Goal: Task Accomplishment & Management: Manage account settings

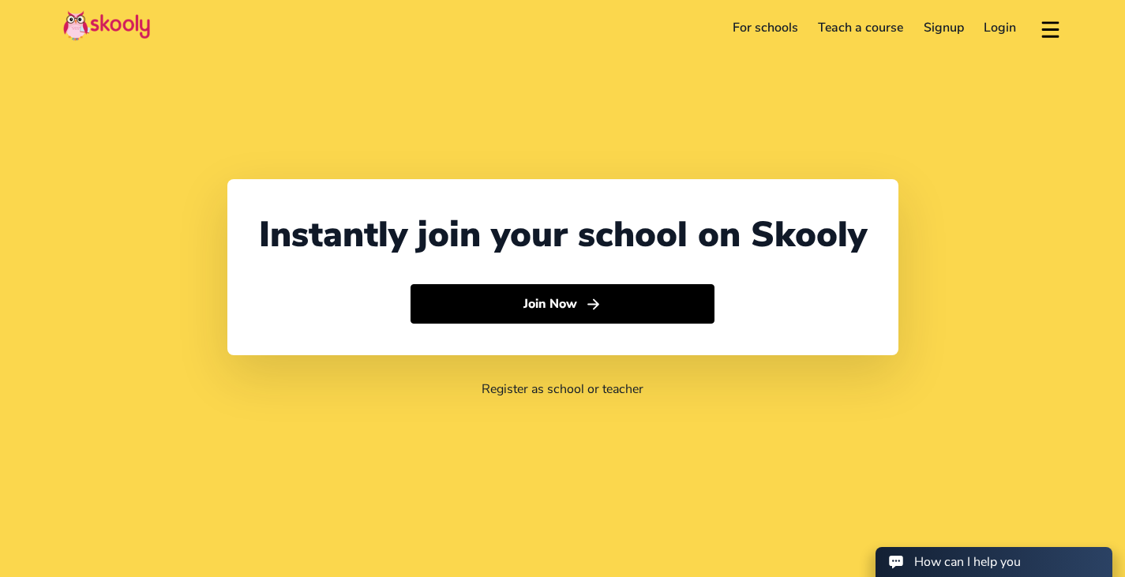
select select "65"
select select "[GEOGRAPHIC_DATA]"
select select "[GEOGRAPHIC_DATA]/[GEOGRAPHIC_DATA]"
click at [1001, 26] on link "Login" at bounding box center [1000, 27] width 53 height 25
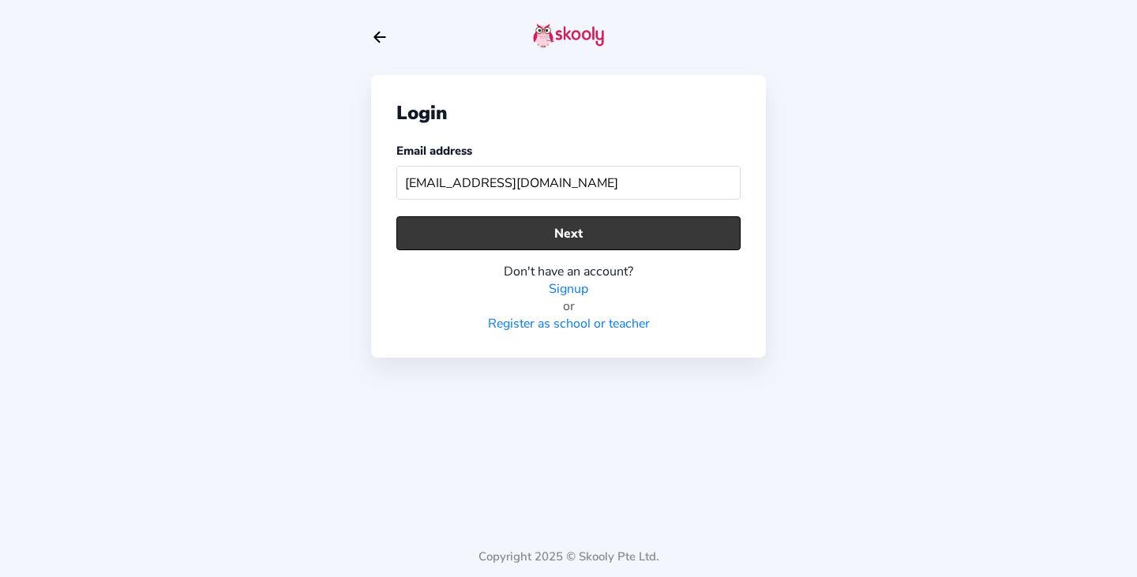
type input "[EMAIL_ADDRESS][DOMAIN_NAME]"
click at [539, 231] on button "Next" at bounding box center [568, 233] width 344 height 34
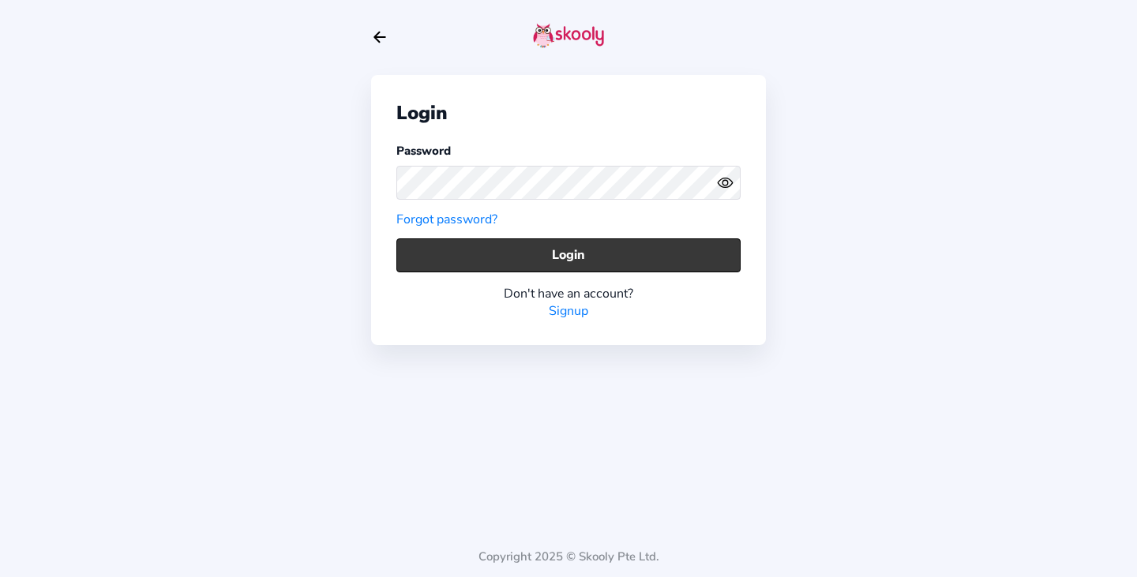
click at [545, 265] on button "Login" at bounding box center [568, 255] width 344 height 34
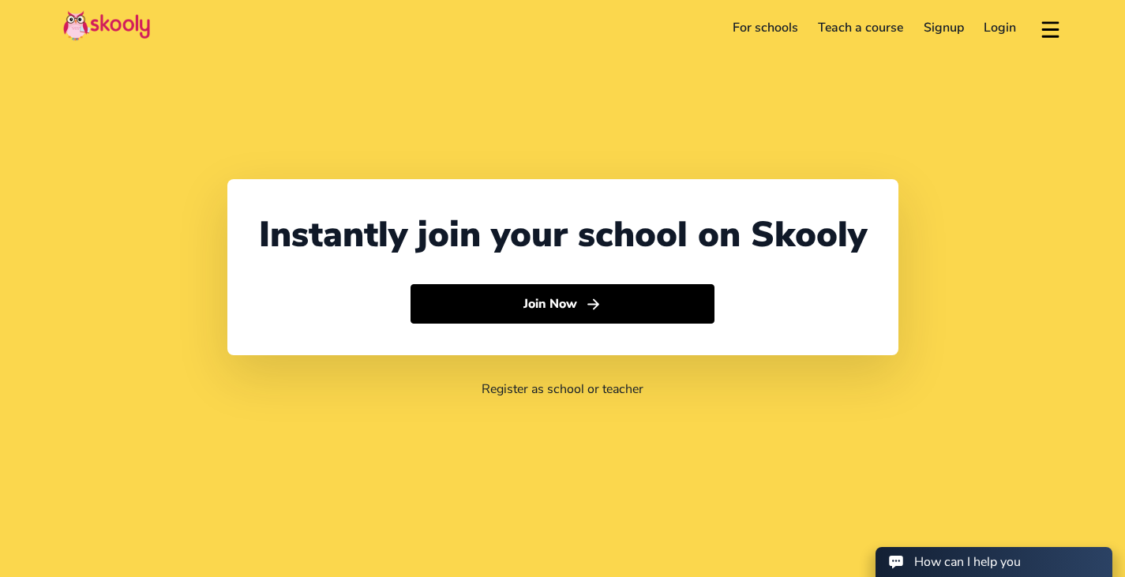
select select "65"
select select "[GEOGRAPHIC_DATA]"
select select "[GEOGRAPHIC_DATA]/[GEOGRAPHIC_DATA]"
click at [1002, 30] on link "Login" at bounding box center [1000, 27] width 53 height 25
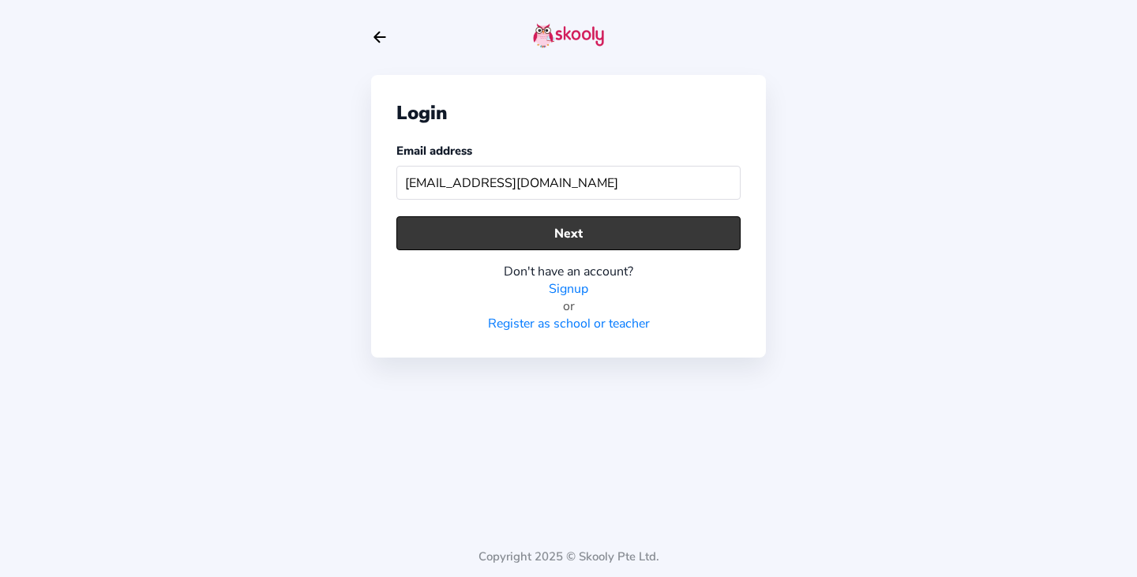
type input "[EMAIL_ADDRESS][DOMAIN_NAME]"
click at [512, 229] on button "Next" at bounding box center [568, 233] width 344 height 34
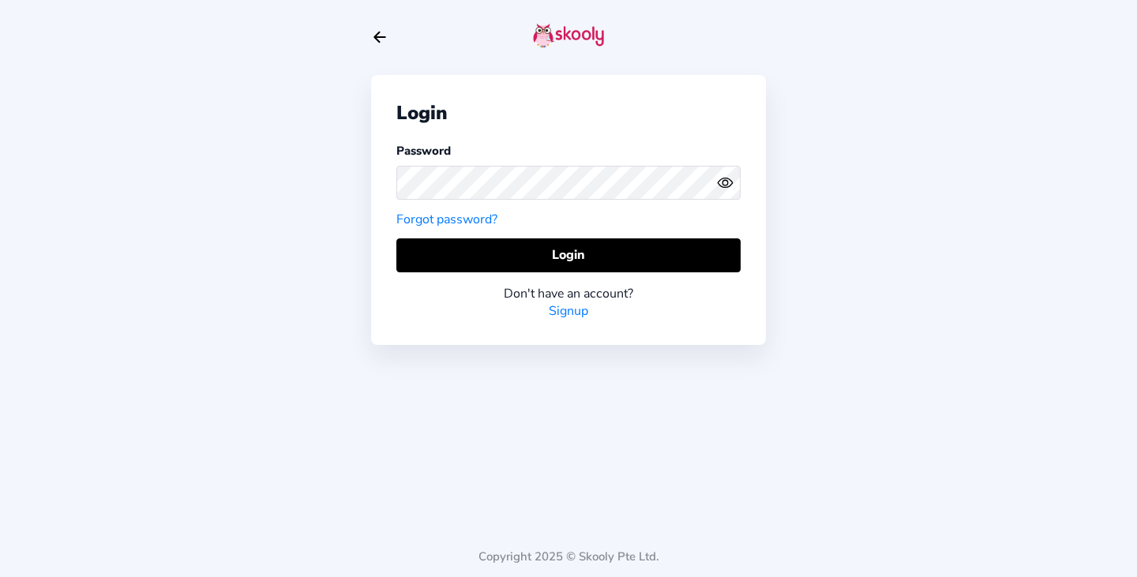
click at [727, 184] on circle "eye outline" at bounding box center [724, 182] width 5 height 5
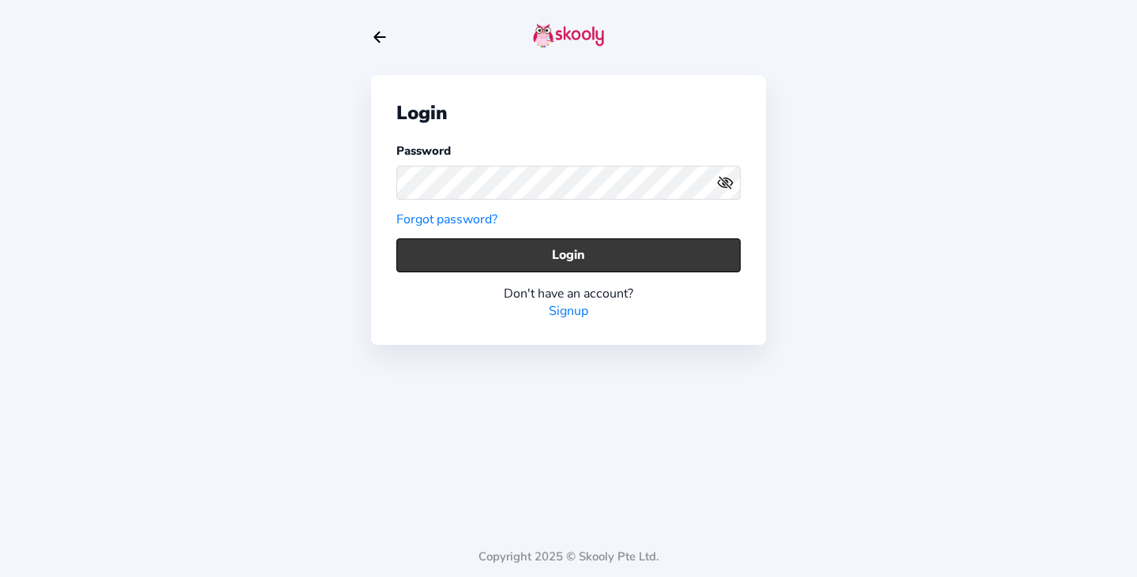
click at [634, 253] on button "Login" at bounding box center [568, 255] width 344 height 34
